Goal: Complete application form

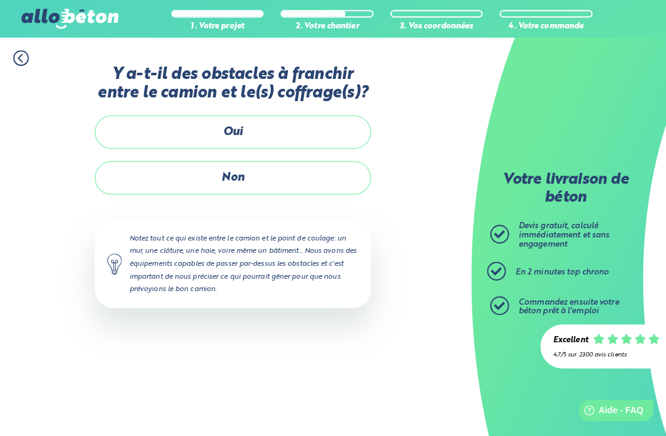
click at [290, 124] on label "Oui" at bounding box center [234, 129] width 271 height 33
click at [0, 0] on input "Oui" at bounding box center [0, 0] width 0 height 0
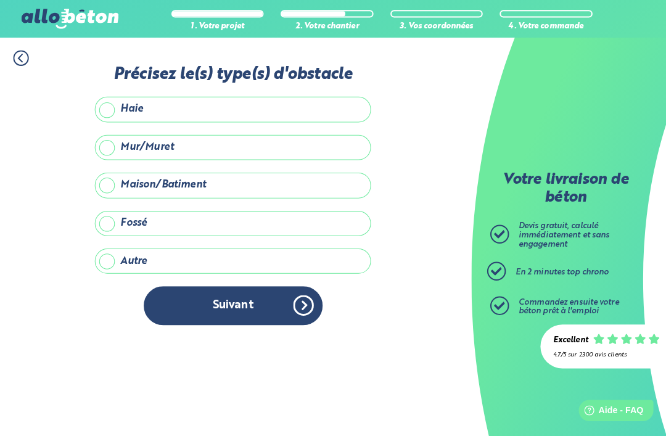
click at [112, 221] on label "Fossé" at bounding box center [234, 219] width 271 height 25
click at [0, 0] on input "Fossé" at bounding box center [0, 0] width 0 height 0
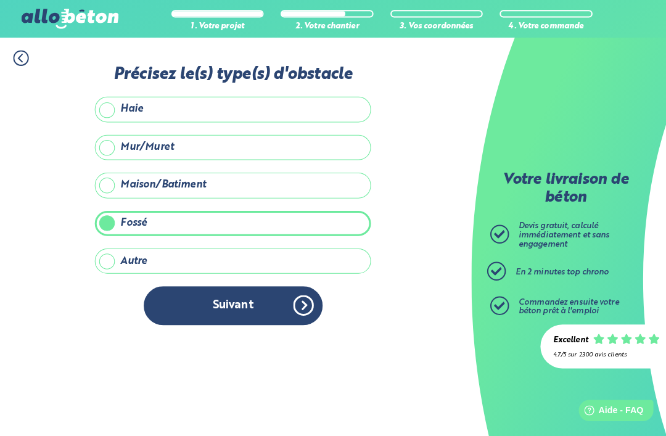
click at [267, 290] on button "Suivant" at bounding box center [235, 300] width 176 height 38
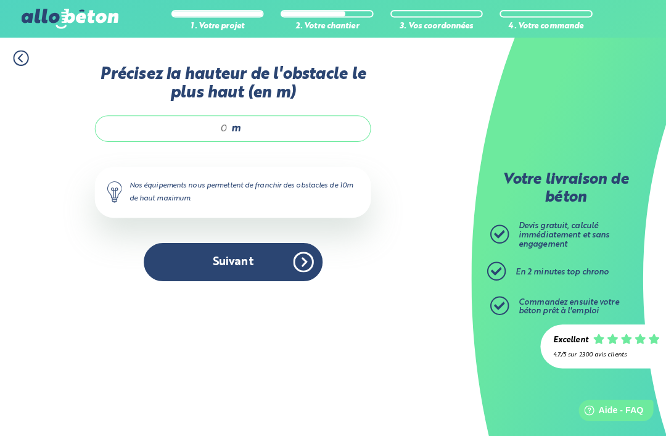
click at [221, 132] on input "Précisez la hauteur de l'obstacle le plus haut (en m)" at bounding box center [171, 126] width 118 height 12
type input "2"
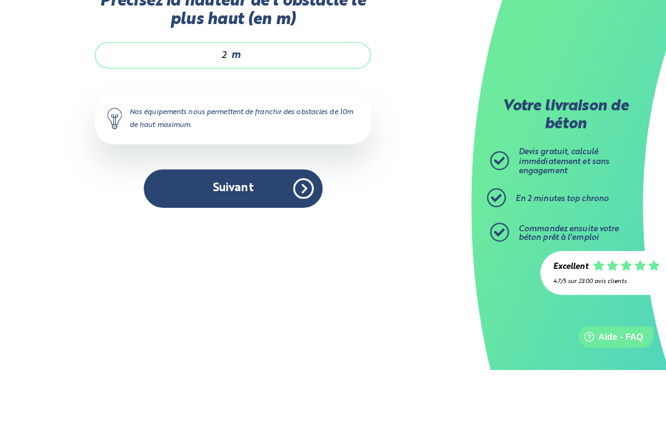
click at [280, 238] on button "Suivant" at bounding box center [235, 257] width 176 height 38
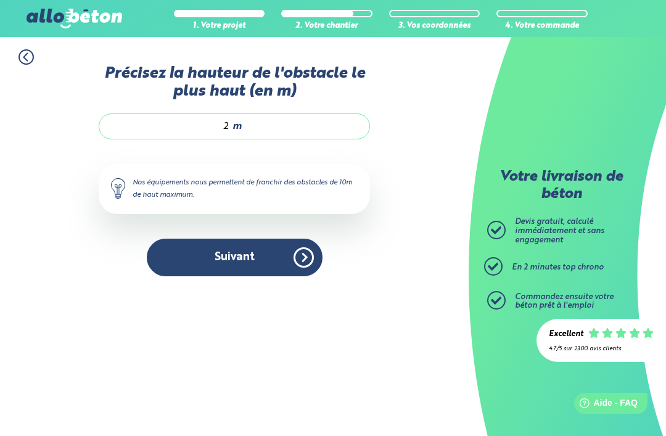
scroll to position [39, 0]
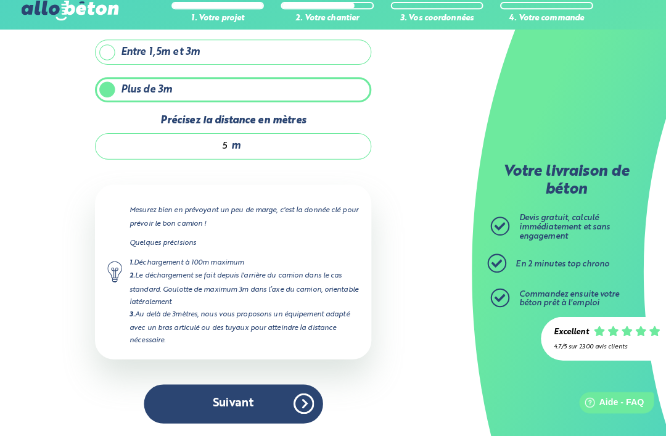
scroll to position [124, 0]
click at [303, 385] on button "Suivant" at bounding box center [235, 404] width 176 height 38
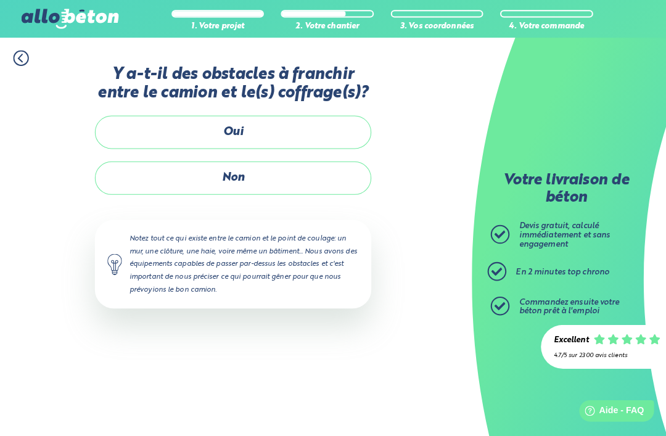
click at [305, 171] on label "Non" at bounding box center [234, 174] width 271 height 33
click at [0, 0] on input "Non" at bounding box center [0, 0] width 0 height 0
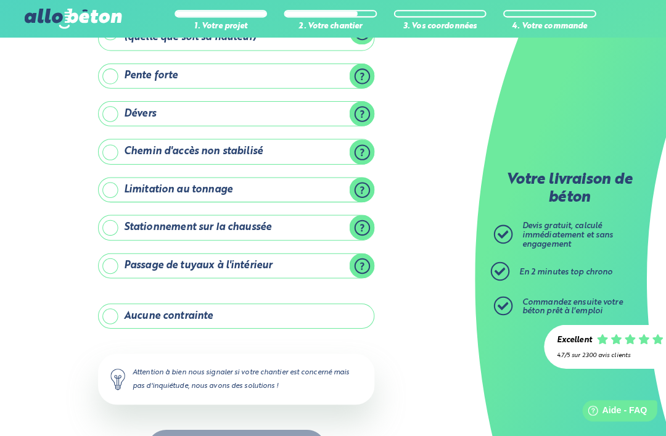
scroll to position [102, 0]
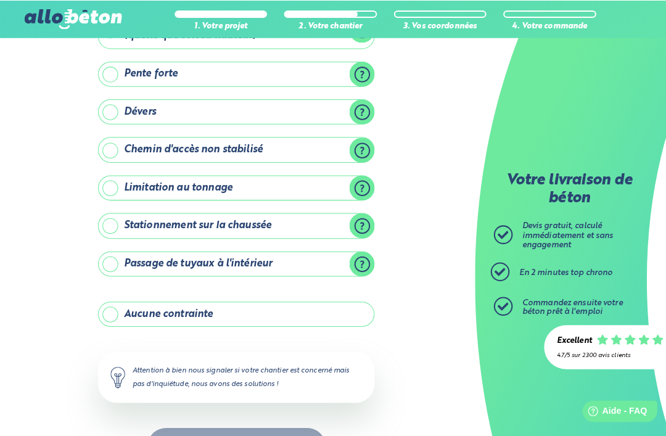
click at [100, 218] on label "Stationnement sur la chaussée" at bounding box center [234, 221] width 271 height 25
click at [0, 0] on input "Stationnement sur la chaussée" at bounding box center [0, 0] width 0 height 0
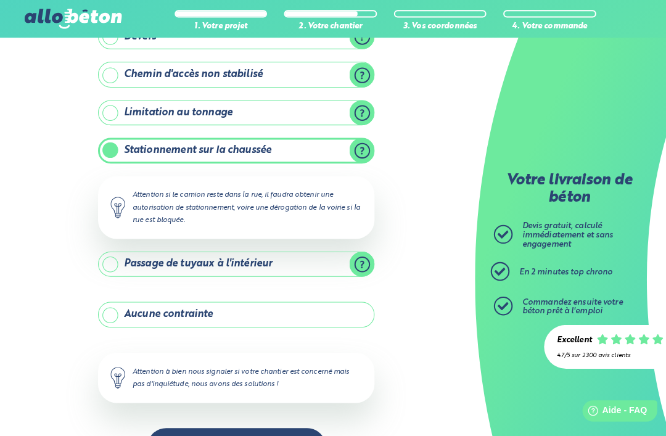
scroll to position [176, 0]
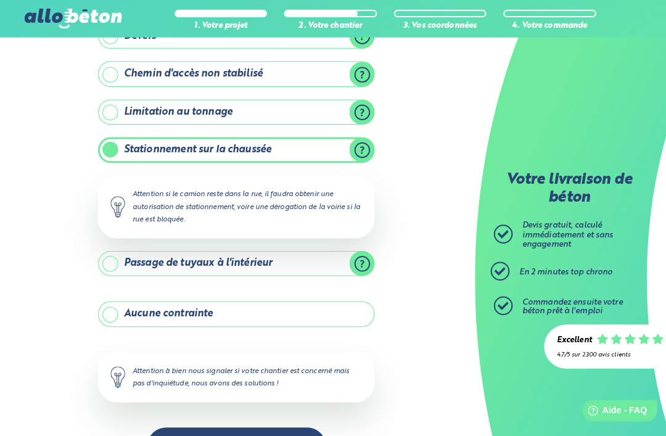
click at [284, 435] on button "Suivant" at bounding box center [235, 439] width 176 height 38
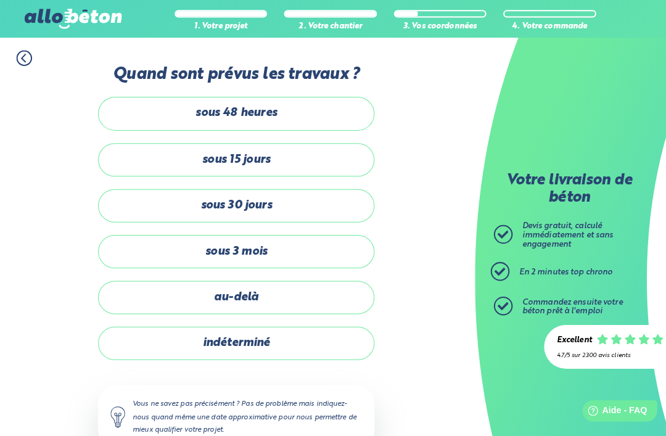
scroll to position [5, 0]
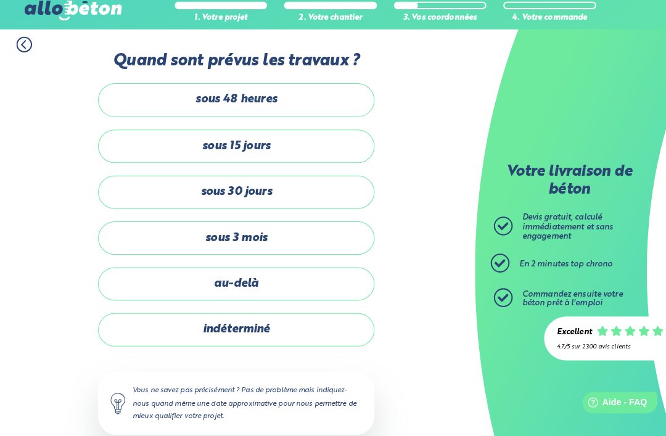
click at [125, 137] on label "sous 15 jours" at bounding box center [234, 152] width 271 height 33
click at [0, 0] on input "sous 15 jours" at bounding box center [0, 0] width 0 height 0
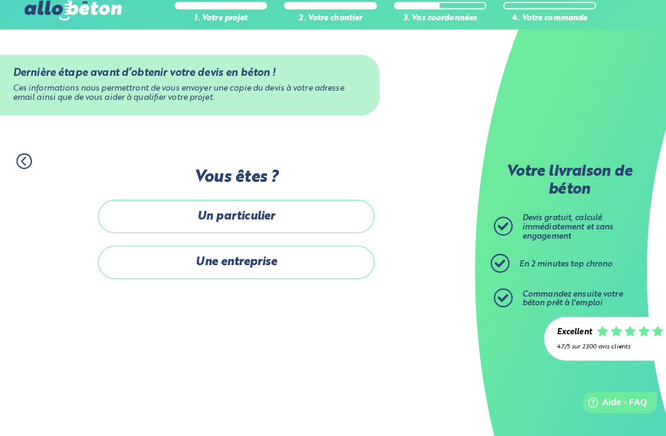
click at [326, 206] on label "Un particulier" at bounding box center [234, 220] width 271 height 33
click at [0, 0] on input "Un particulier" at bounding box center [0, 0] width 0 height 0
